Goal: Check status: Check status

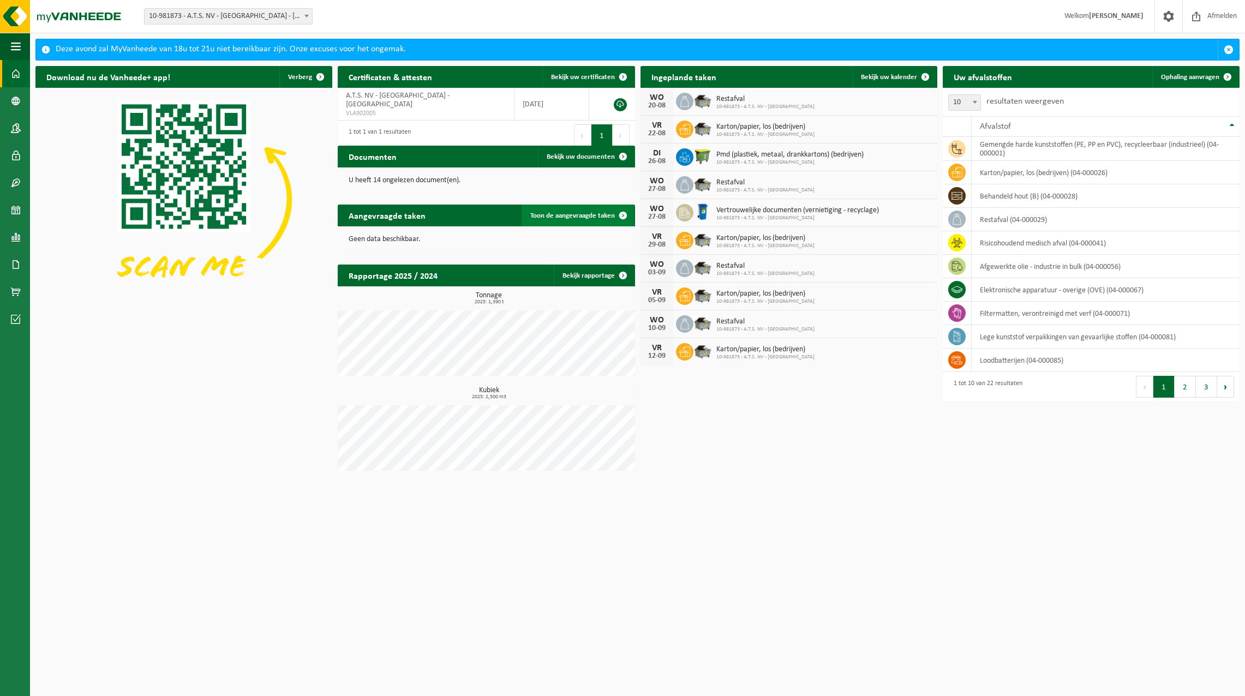
click at [571, 214] on span "Toon de aangevraagde taken" at bounding box center [572, 215] width 85 height 7
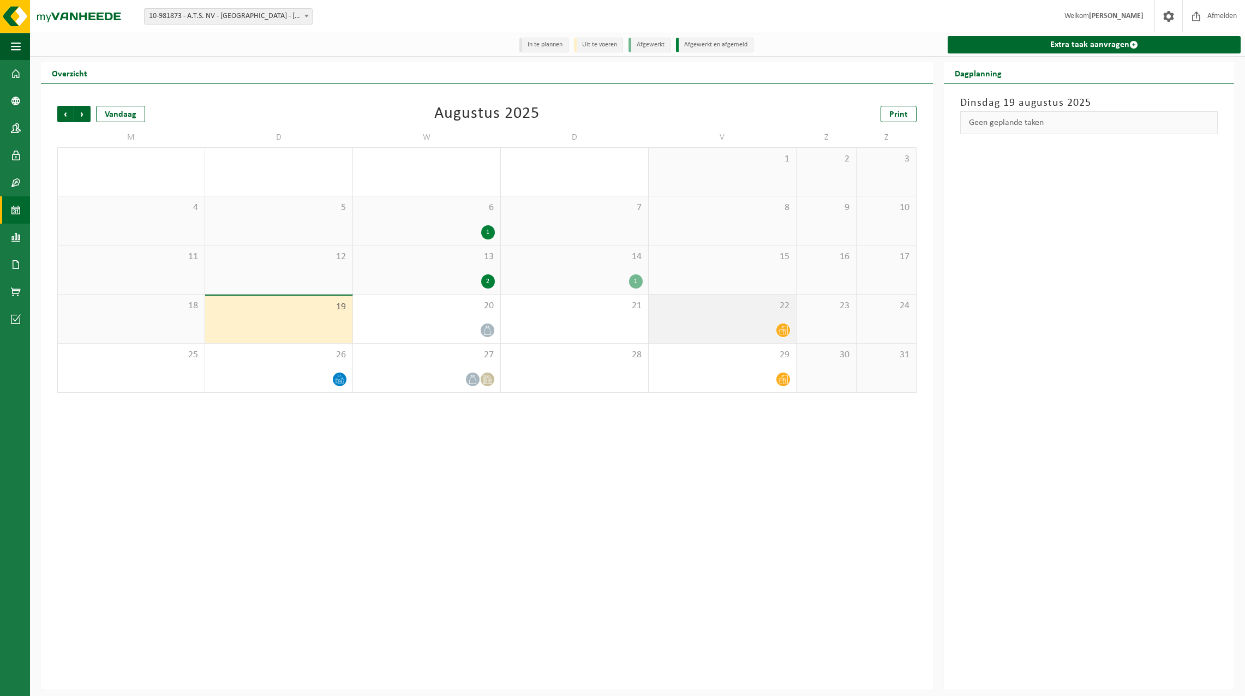
click at [782, 332] on icon at bounding box center [783, 330] width 9 height 9
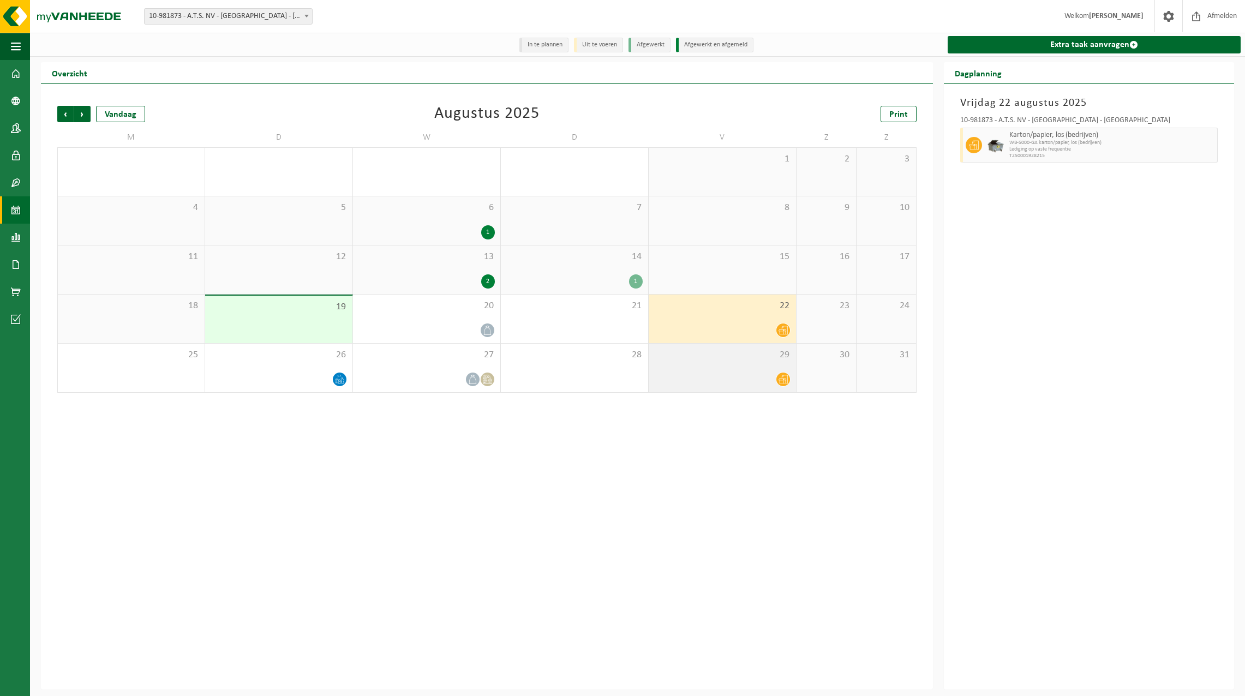
click at [783, 382] on icon at bounding box center [783, 379] width 9 height 9
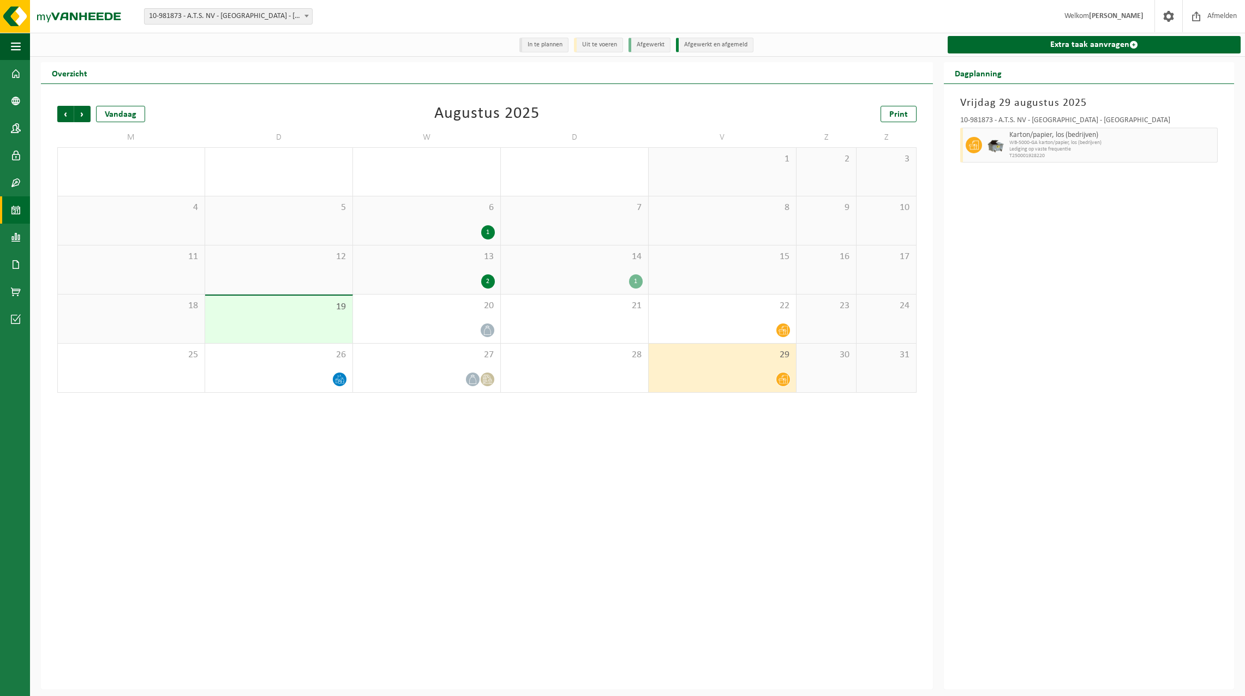
click at [635, 280] on div "1" at bounding box center [636, 281] width 14 height 14
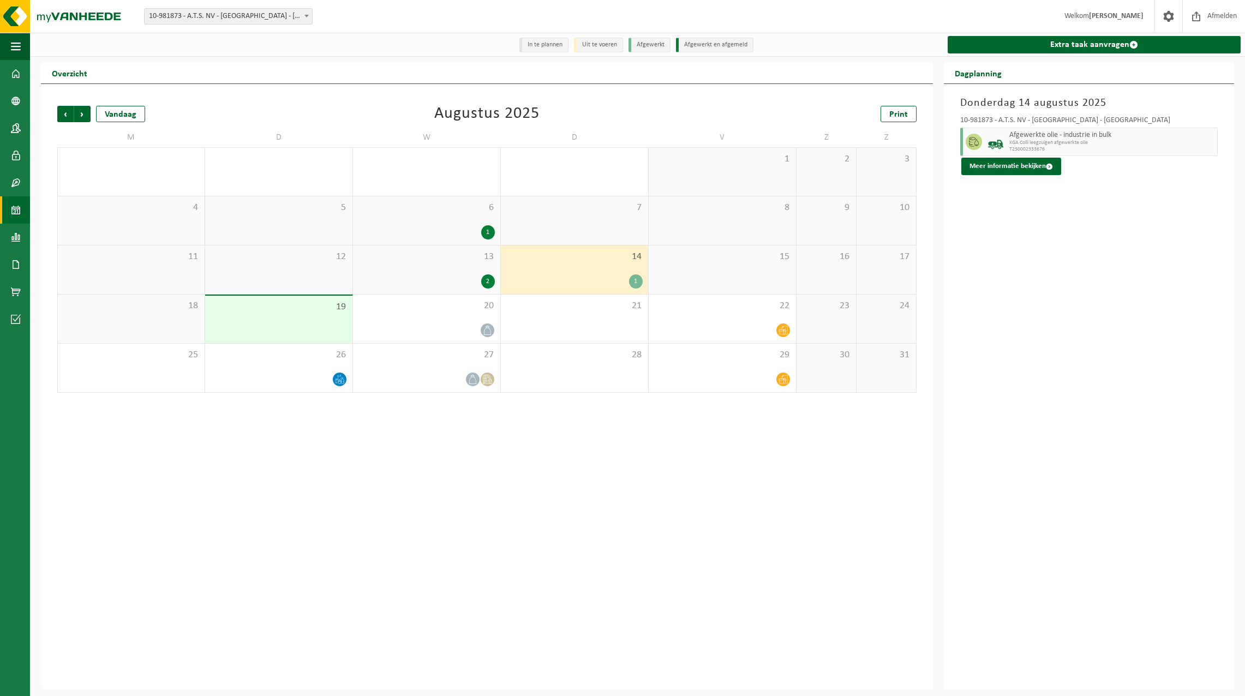
click at [489, 281] on div "2" at bounding box center [488, 281] width 14 height 14
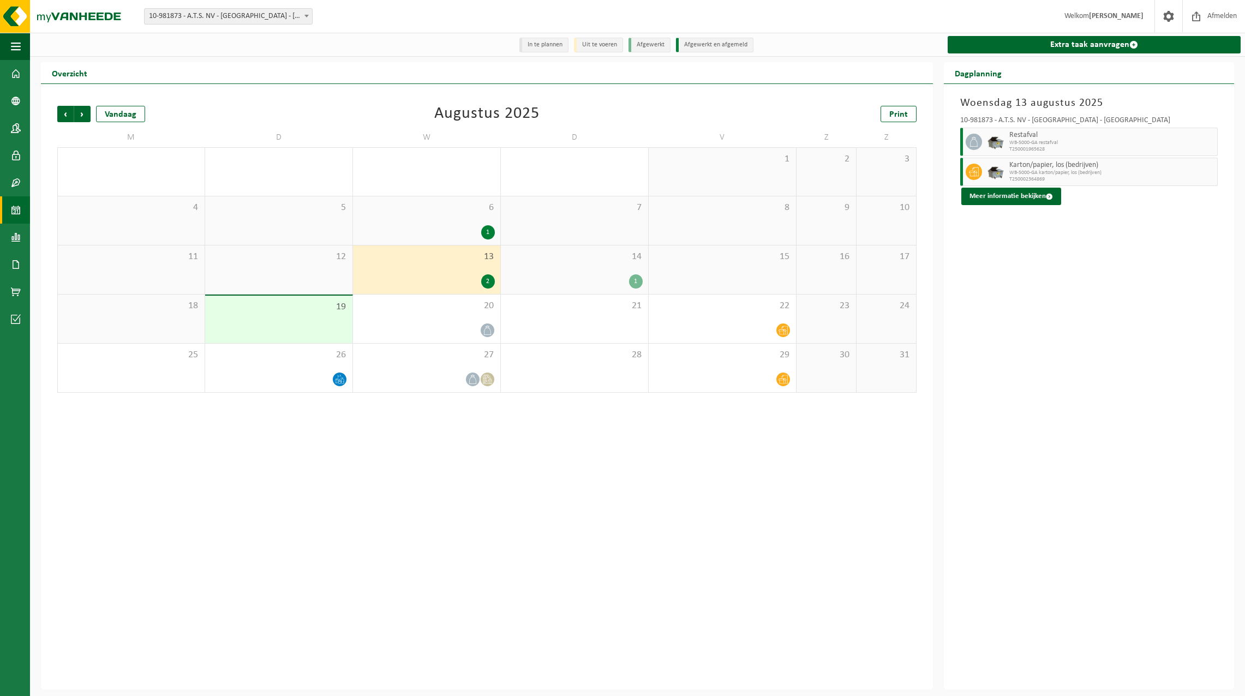
click at [489, 229] on div "1" at bounding box center [488, 232] width 14 height 14
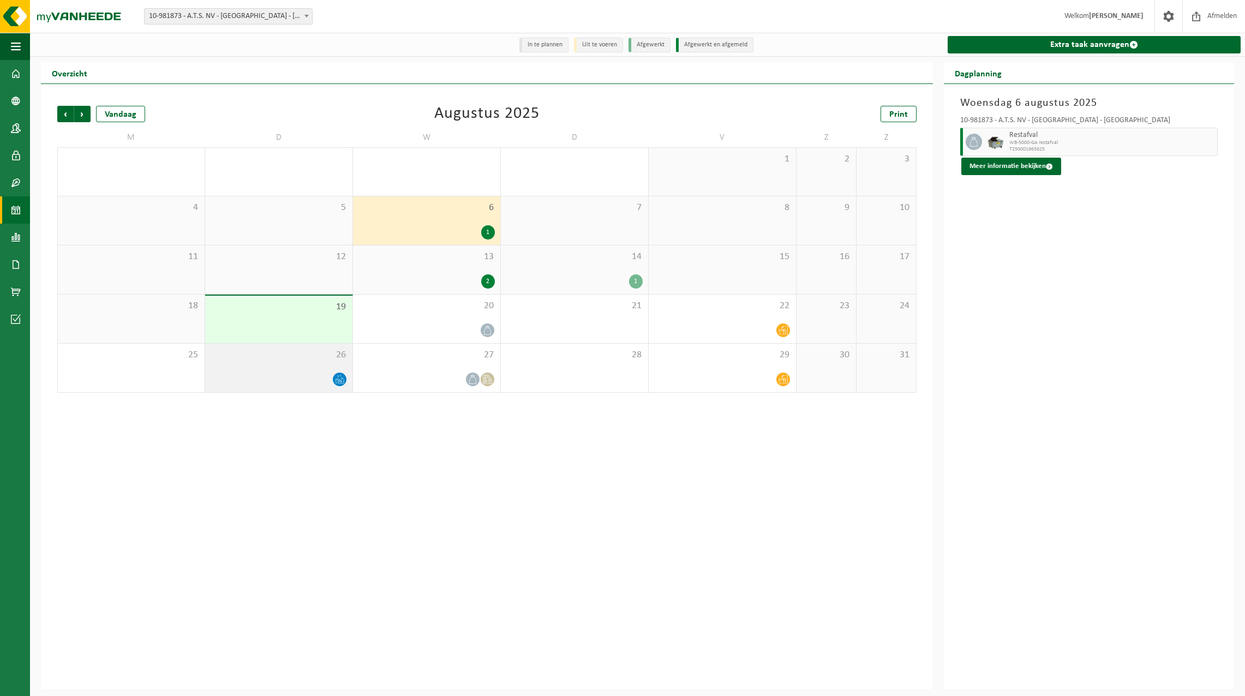
click at [337, 375] on icon at bounding box center [339, 379] width 9 height 9
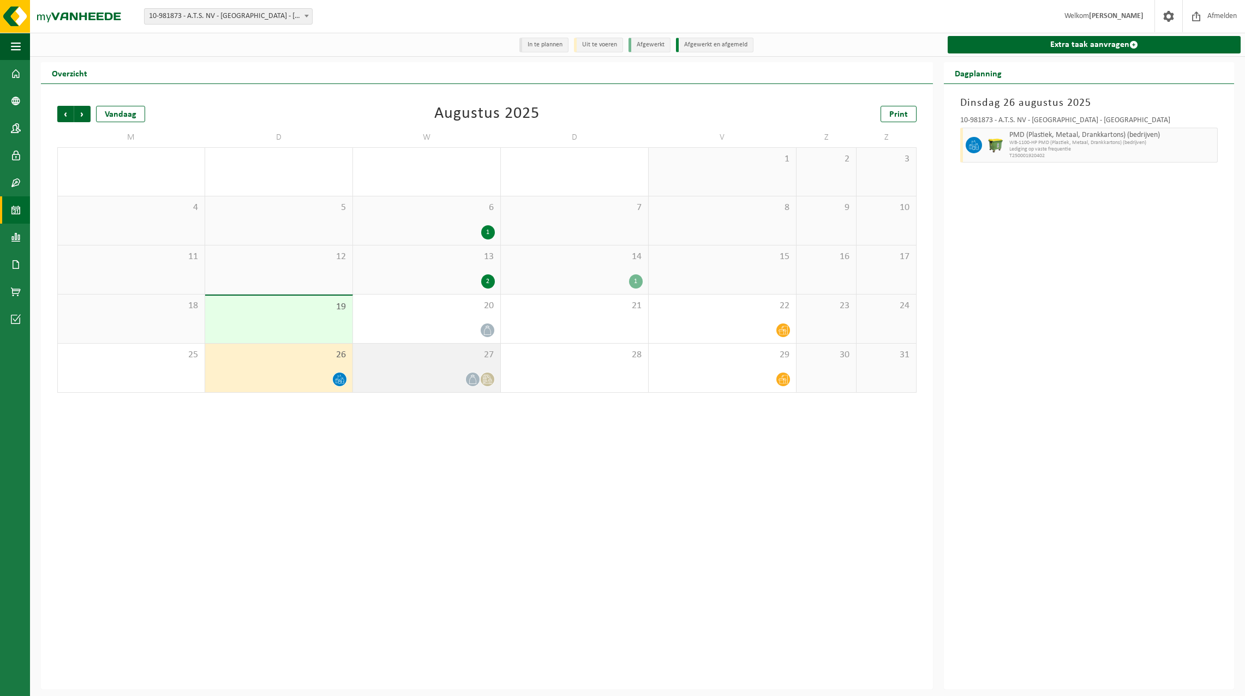
click at [470, 385] on span at bounding box center [473, 380] width 14 height 14
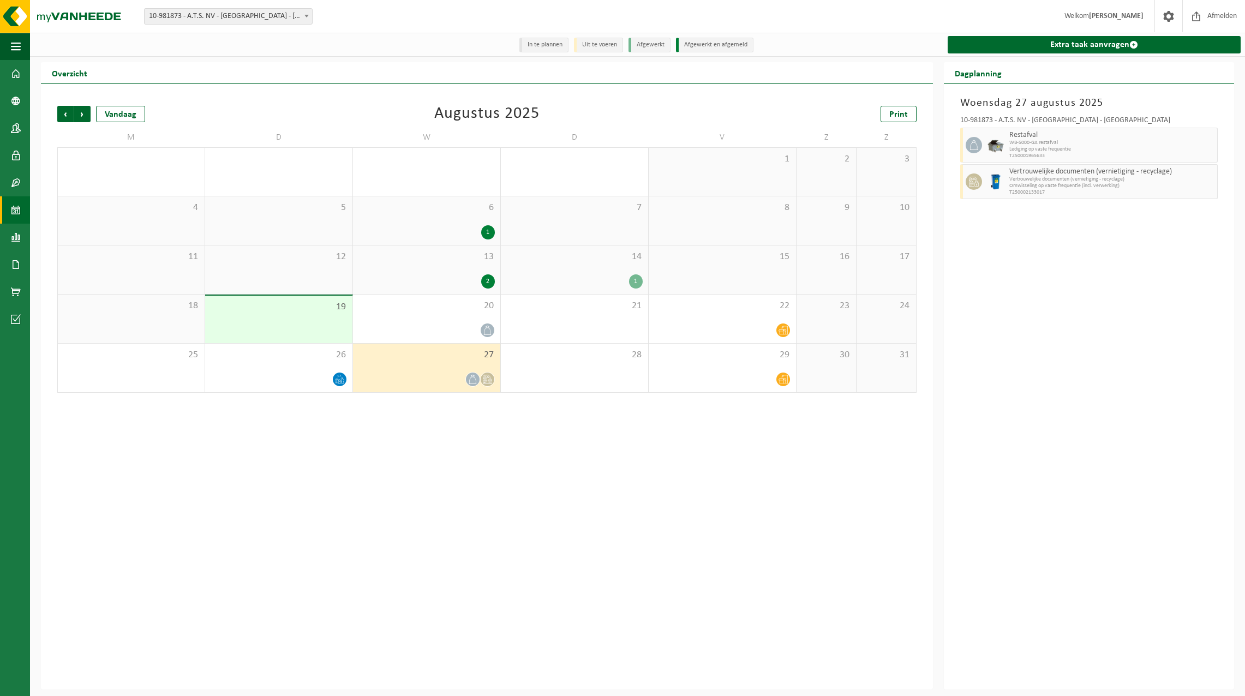
click at [470, 376] on icon at bounding box center [472, 379] width 9 height 9
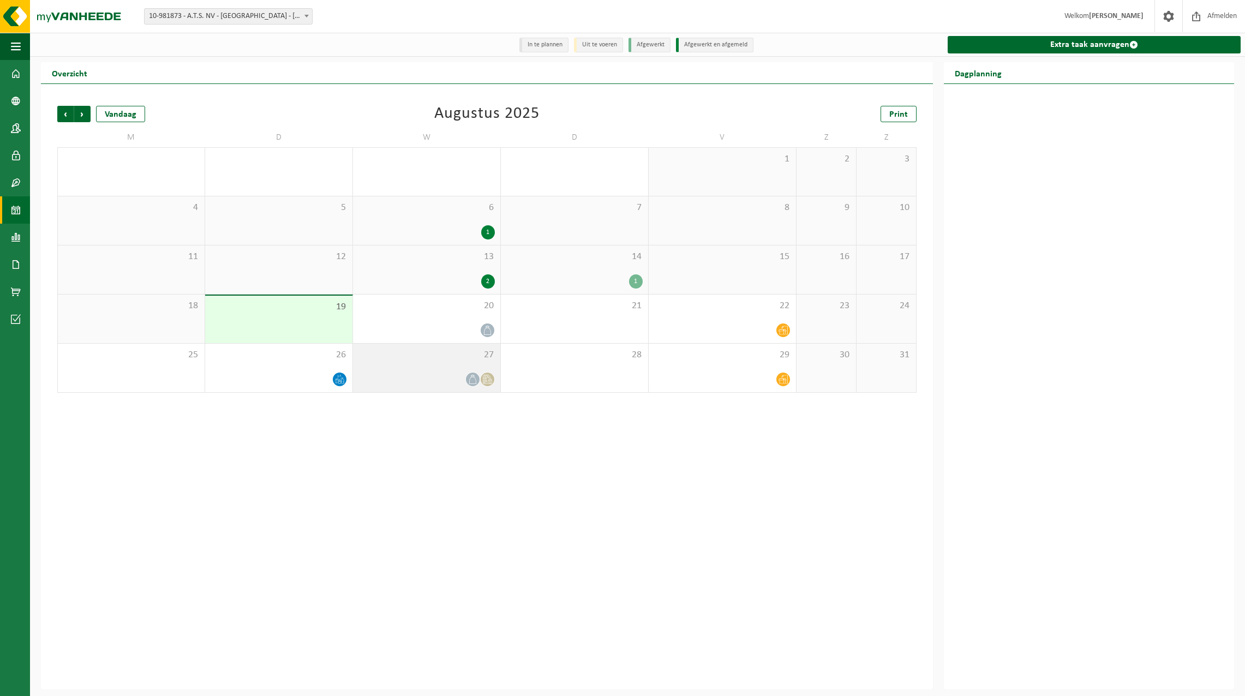
click at [488, 378] on icon at bounding box center [487, 379] width 9 height 9
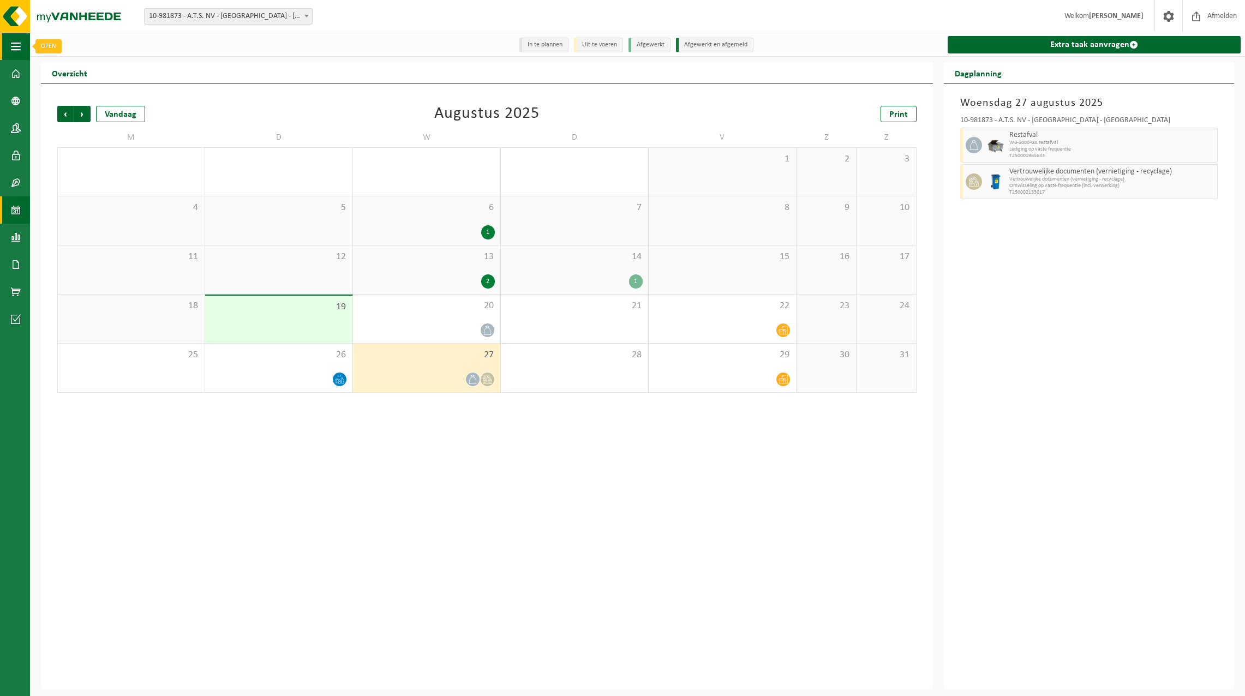
click at [20, 49] on span "button" at bounding box center [16, 46] width 10 height 27
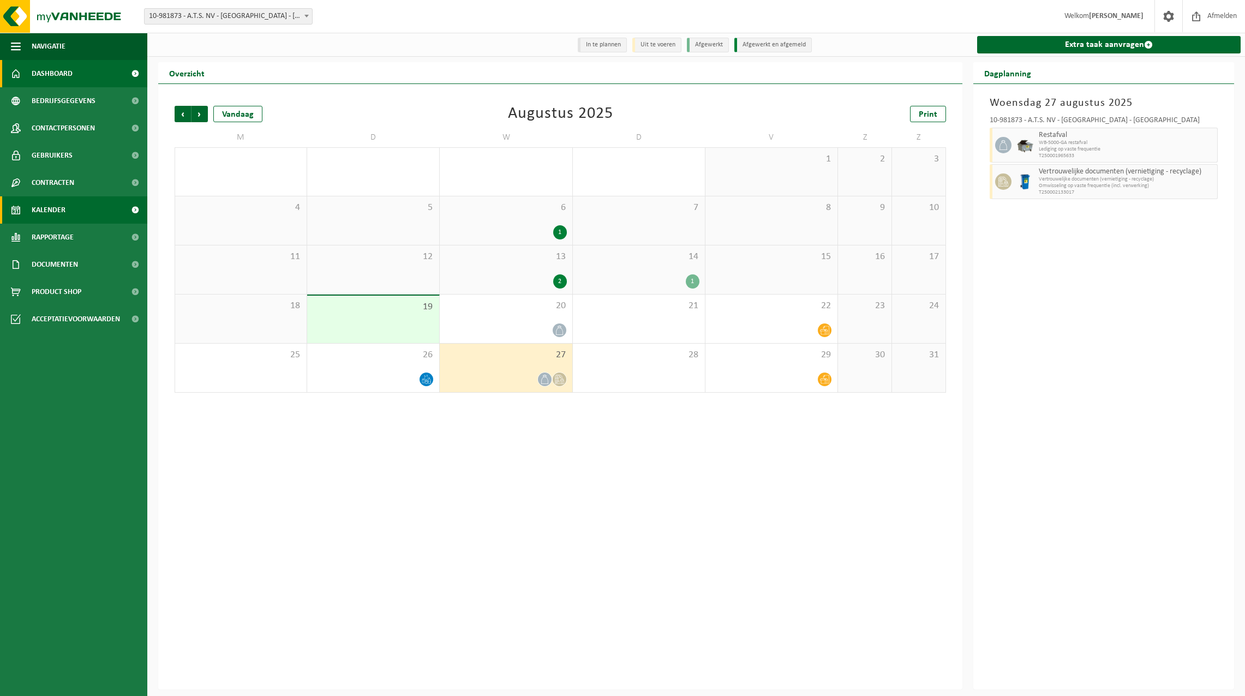
click at [40, 76] on span "Dashboard" at bounding box center [52, 73] width 41 height 27
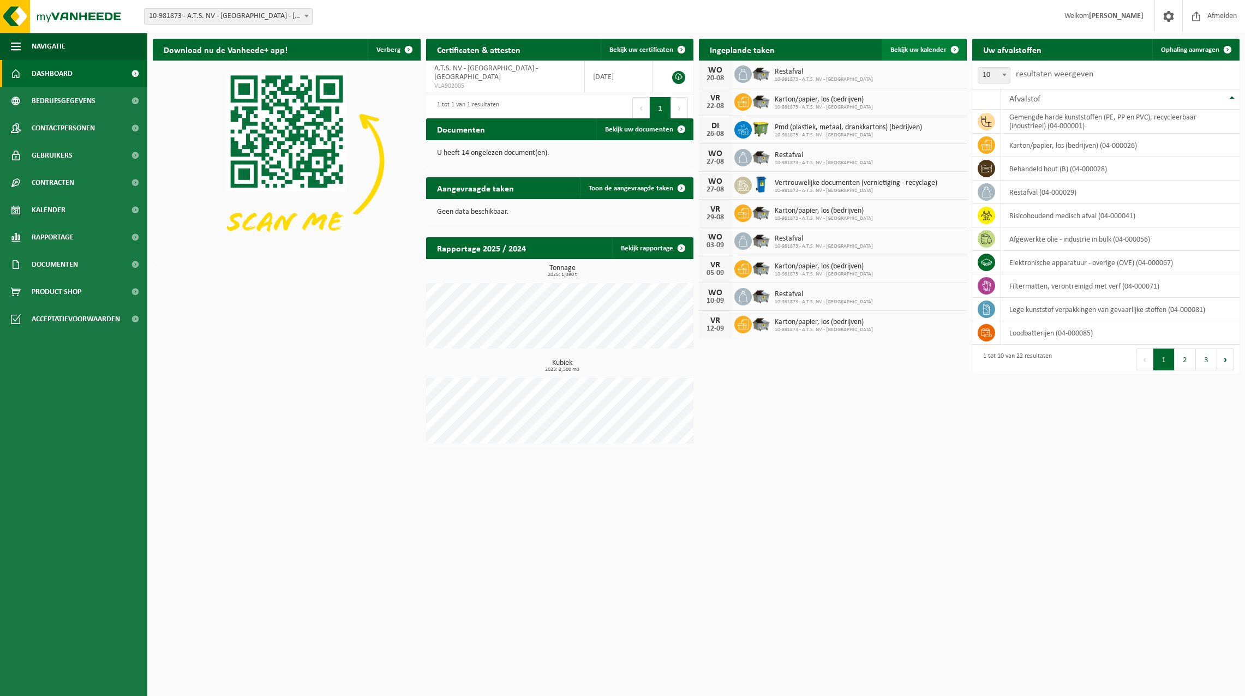
click at [953, 47] on span at bounding box center [955, 50] width 22 height 22
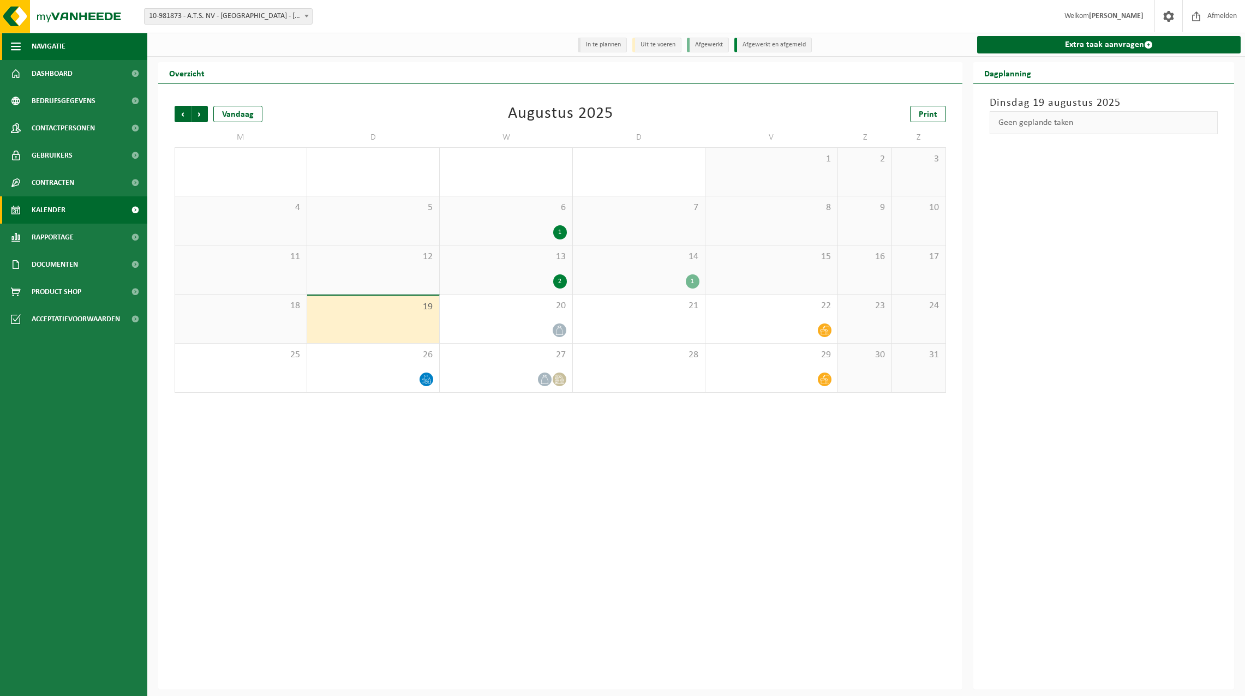
click at [18, 49] on span "button" at bounding box center [16, 46] width 10 height 27
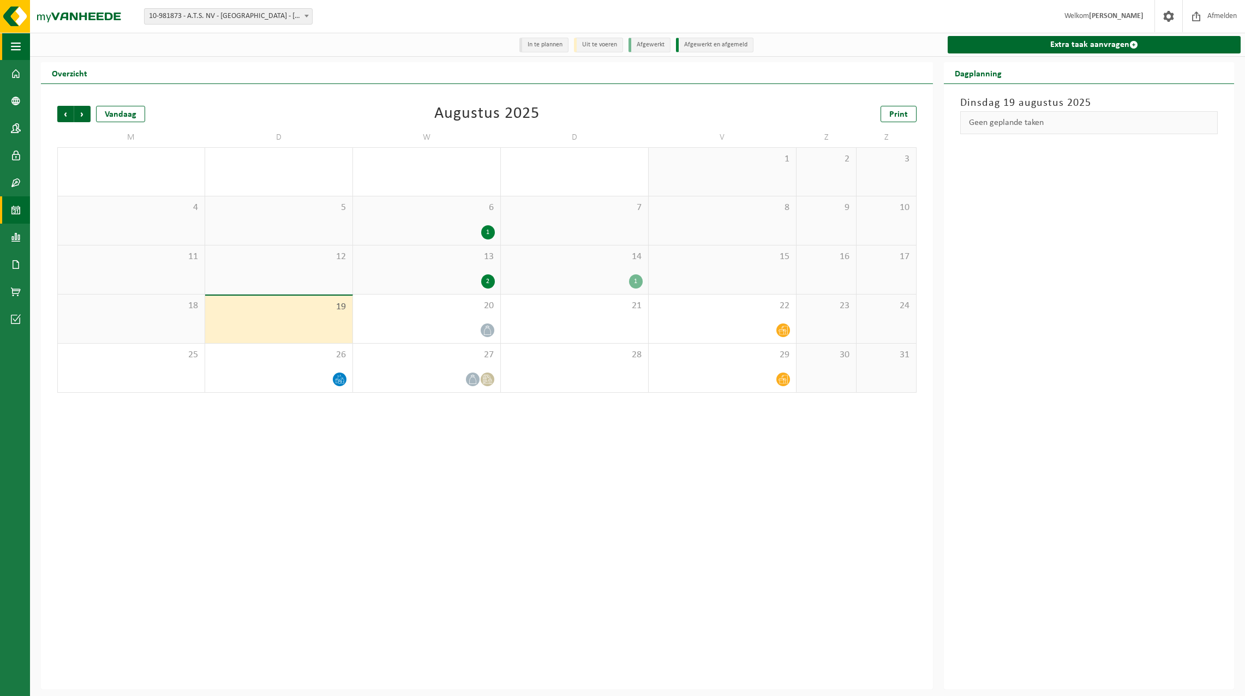
click at [18, 49] on span "button" at bounding box center [16, 46] width 10 height 27
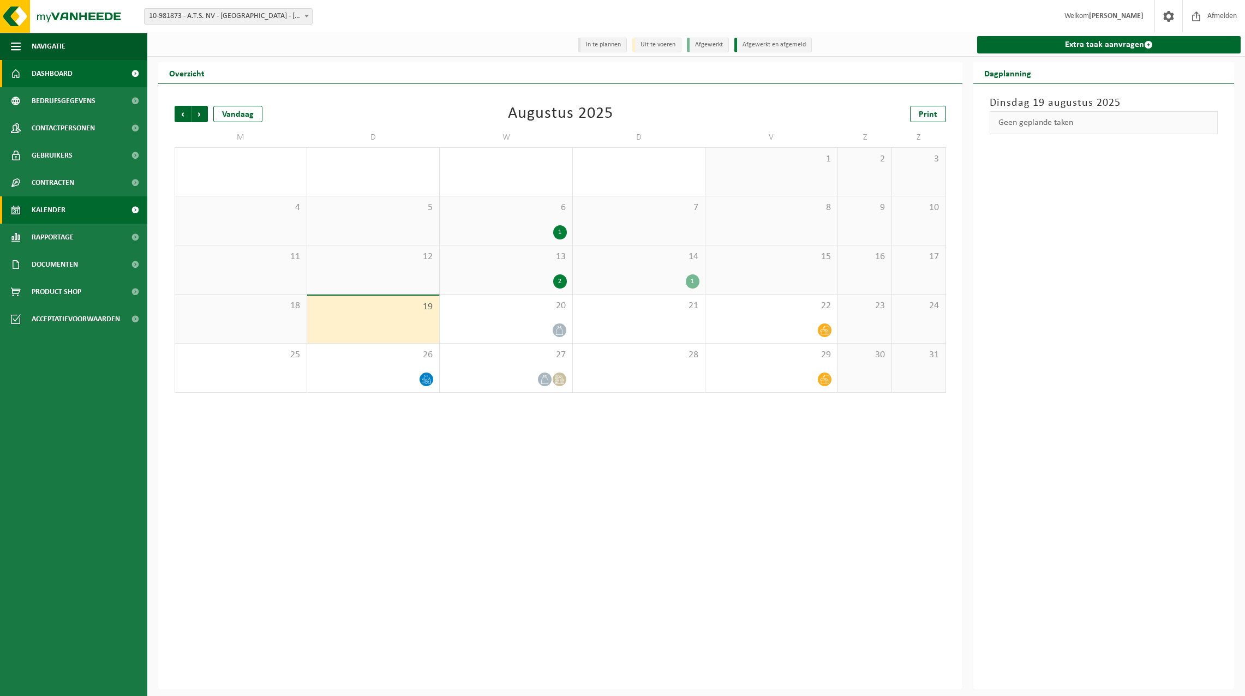
click at [34, 63] on span "Dashboard" at bounding box center [52, 73] width 41 height 27
